Goal: Task Accomplishment & Management: Use online tool/utility

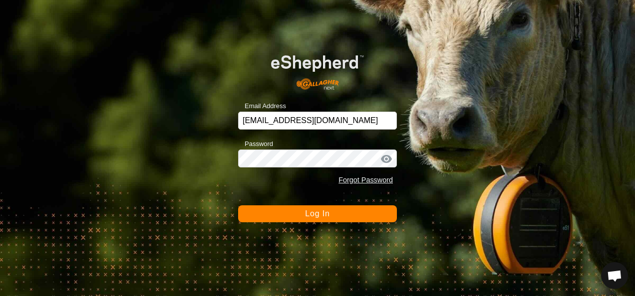
click at [339, 213] on button "Log In" at bounding box center [317, 214] width 159 height 17
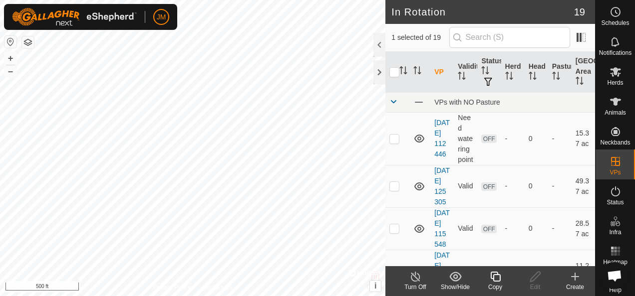
click at [495, 279] on icon at bounding box center [495, 277] width 12 height 12
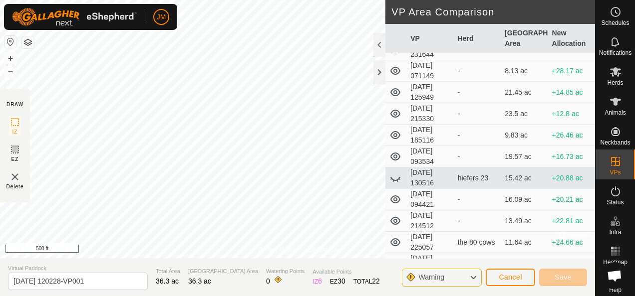
scroll to position [100, 0]
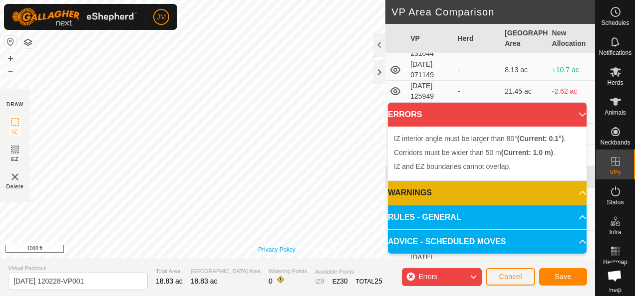
click at [286, 252] on link "Privacy Policy" at bounding box center [276, 250] width 37 height 9
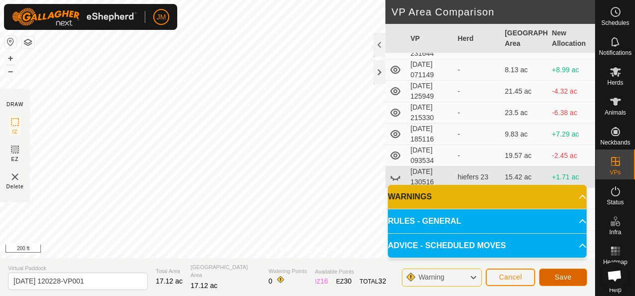
click at [556, 279] on span "Save" at bounding box center [563, 278] width 17 height 8
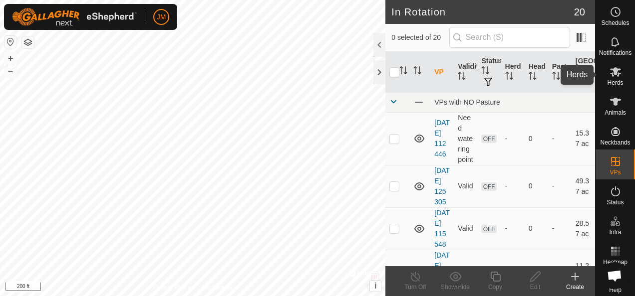
click at [613, 73] on icon at bounding box center [615, 72] width 12 height 12
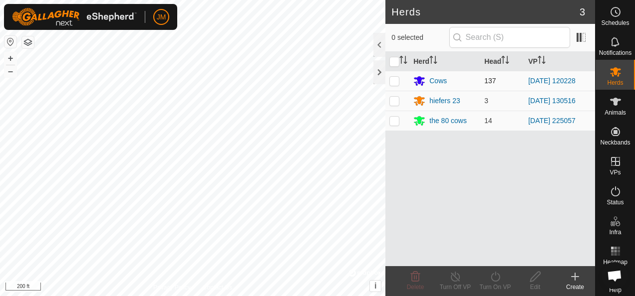
click at [392, 78] on p-checkbox at bounding box center [394, 81] width 10 height 8
checkbox input "true"
click at [497, 276] on icon at bounding box center [495, 277] width 12 height 12
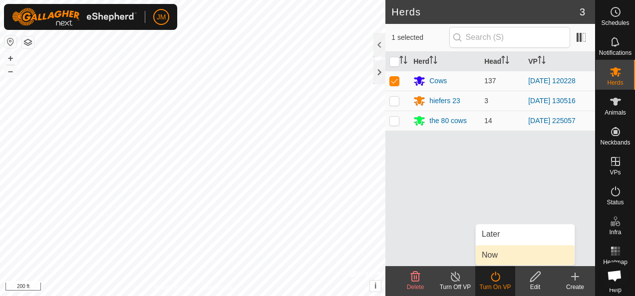
click at [495, 259] on link "Now" at bounding box center [525, 256] width 99 height 20
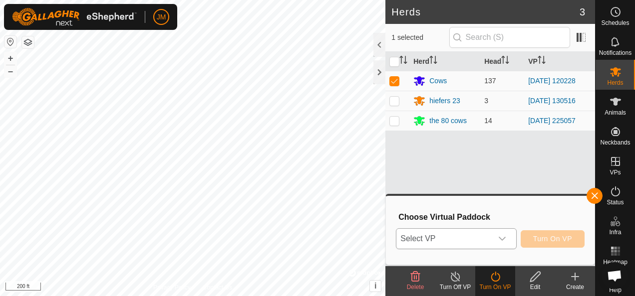
click at [508, 242] on div "dropdown trigger" at bounding box center [502, 239] width 20 height 20
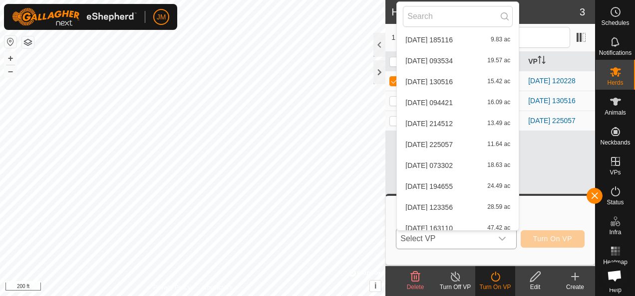
scroll to position [242, 0]
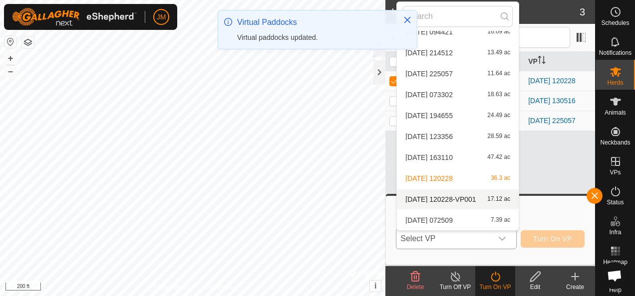
click at [461, 196] on li "[DATE] 120228-VP001 17.12 ac" at bounding box center [458, 200] width 122 height 20
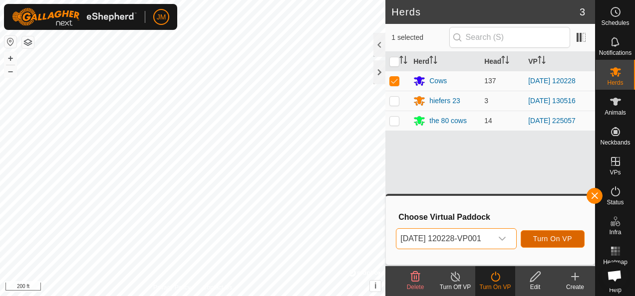
click at [559, 243] on span "Turn On VP" at bounding box center [552, 239] width 39 height 8
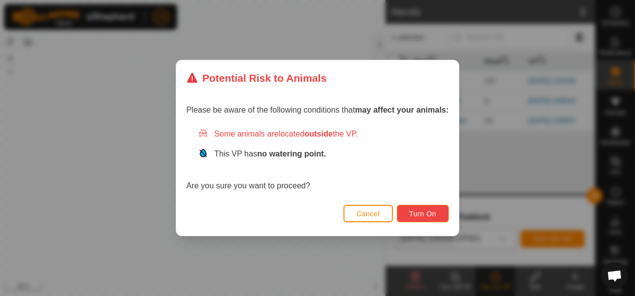
click at [436, 215] on button "Turn On" at bounding box center [423, 213] width 52 height 17
